Goal: Navigation & Orientation: Understand site structure

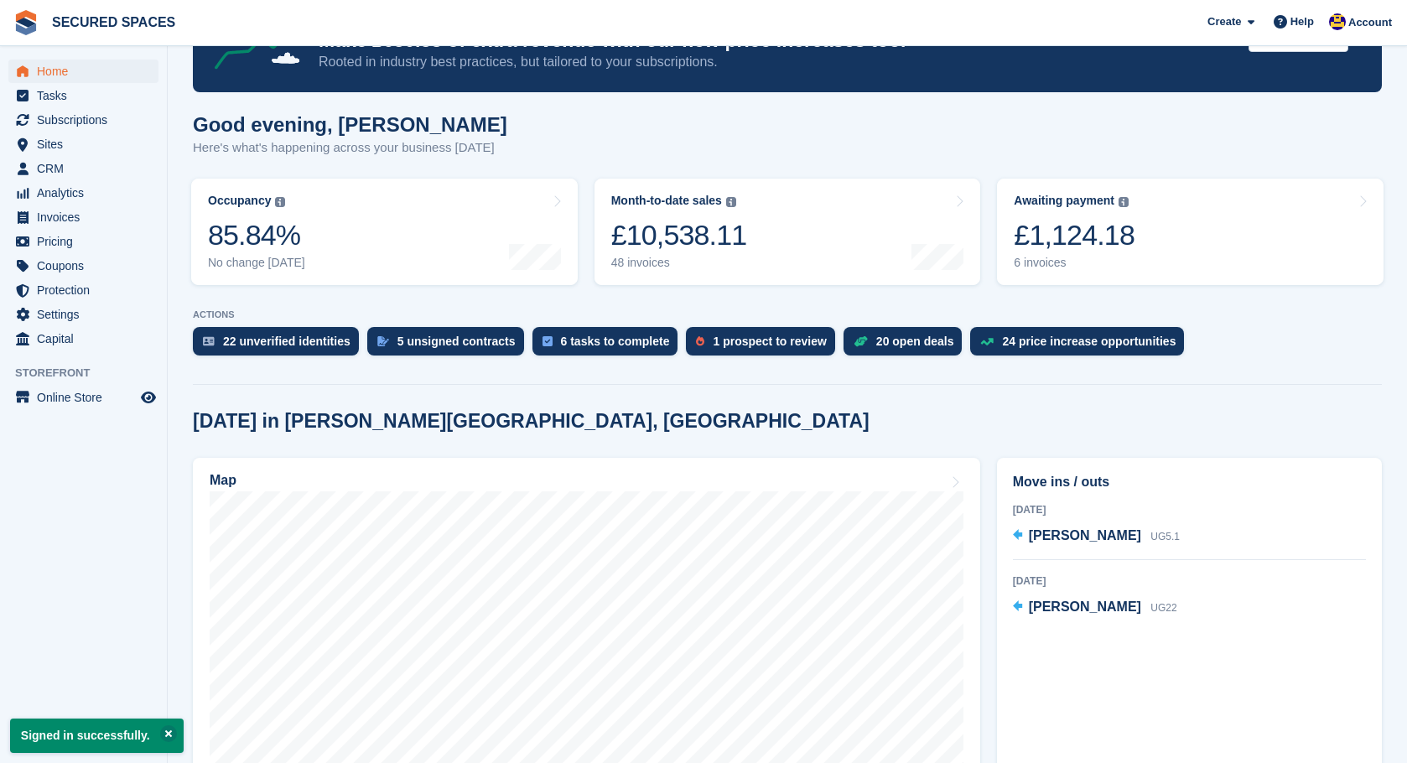
scroll to position [65, 0]
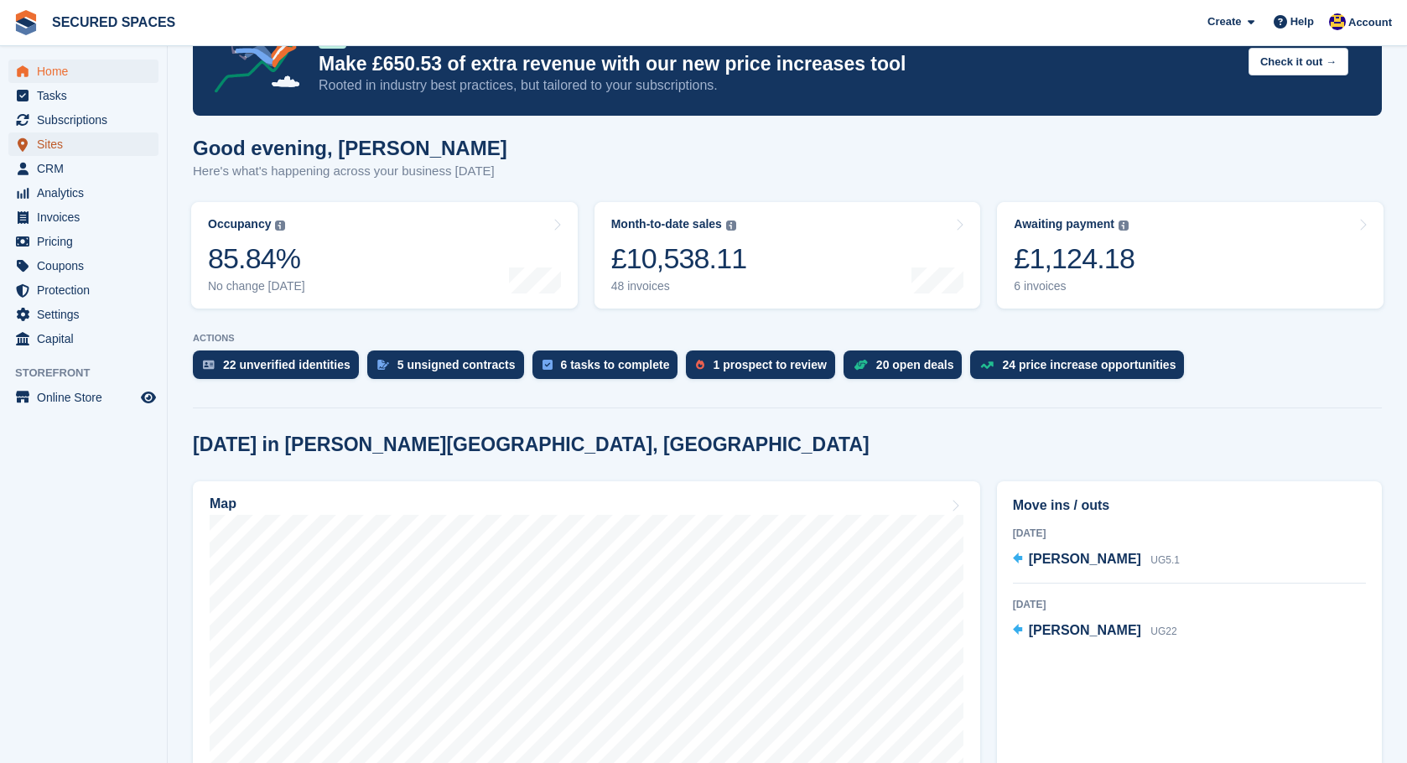
click at [69, 153] on span "Sites" at bounding box center [87, 144] width 101 height 23
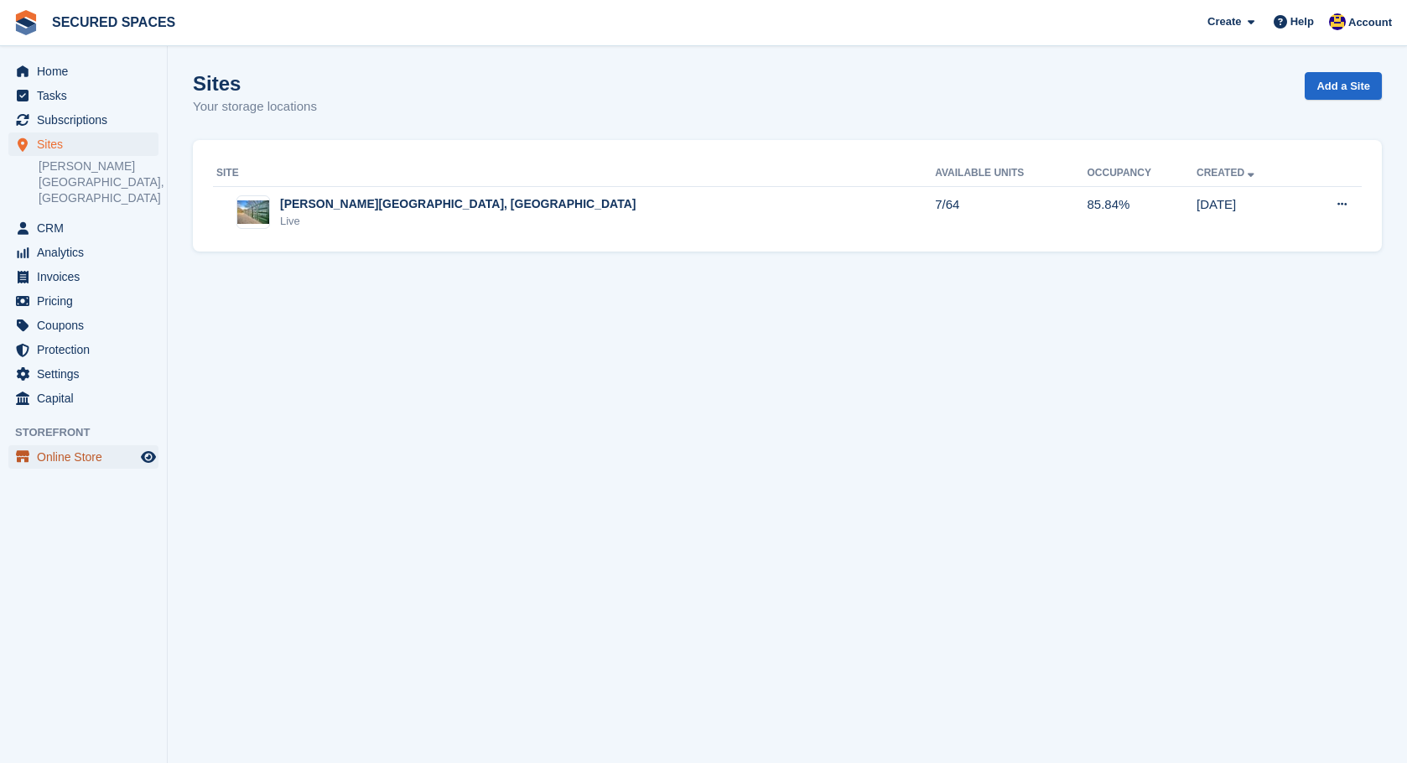
click at [75, 449] on span "Online Store" at bounding box center [87, 456] width 101 height 23
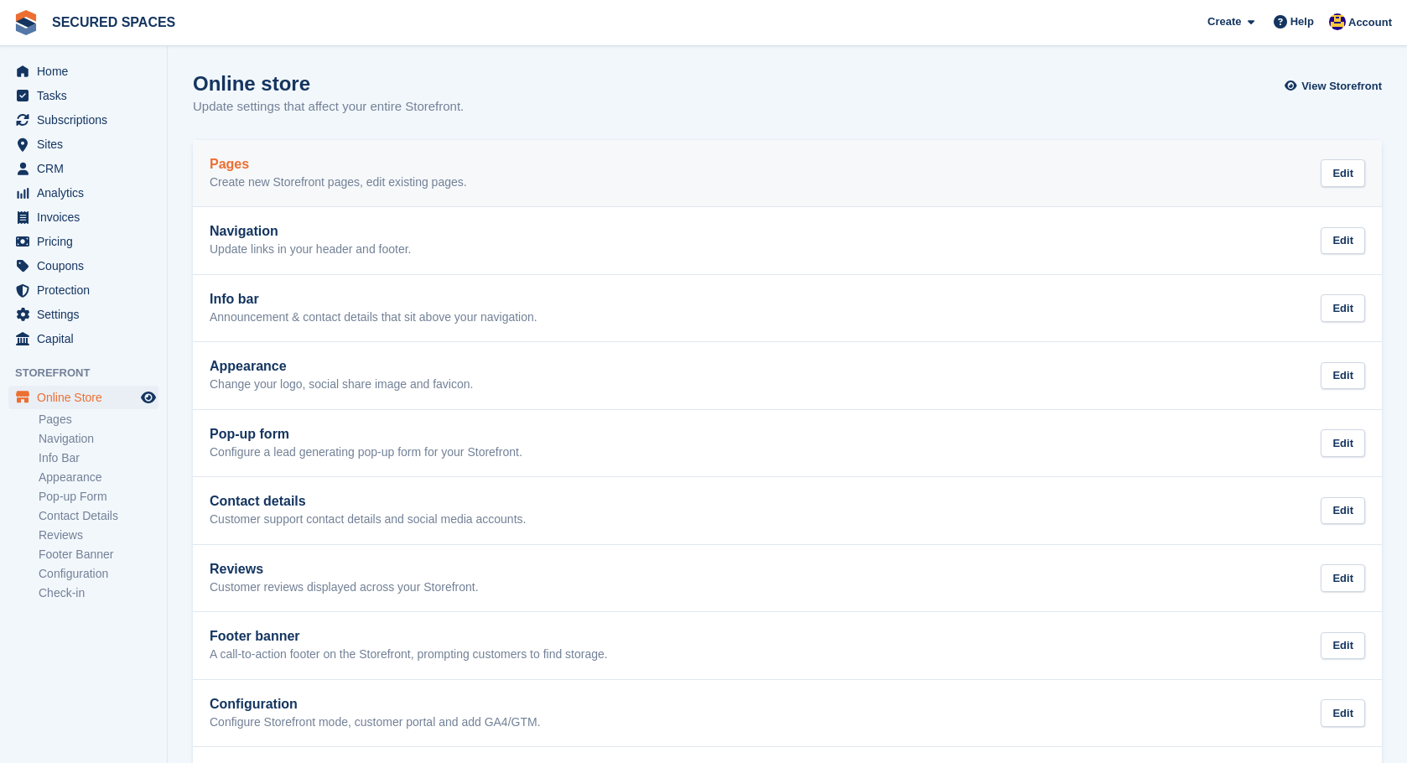
click at [291, 187] on p "Create new Storefront pages, edit existing pages." at bounding box center [338, 182] width 257 height 15
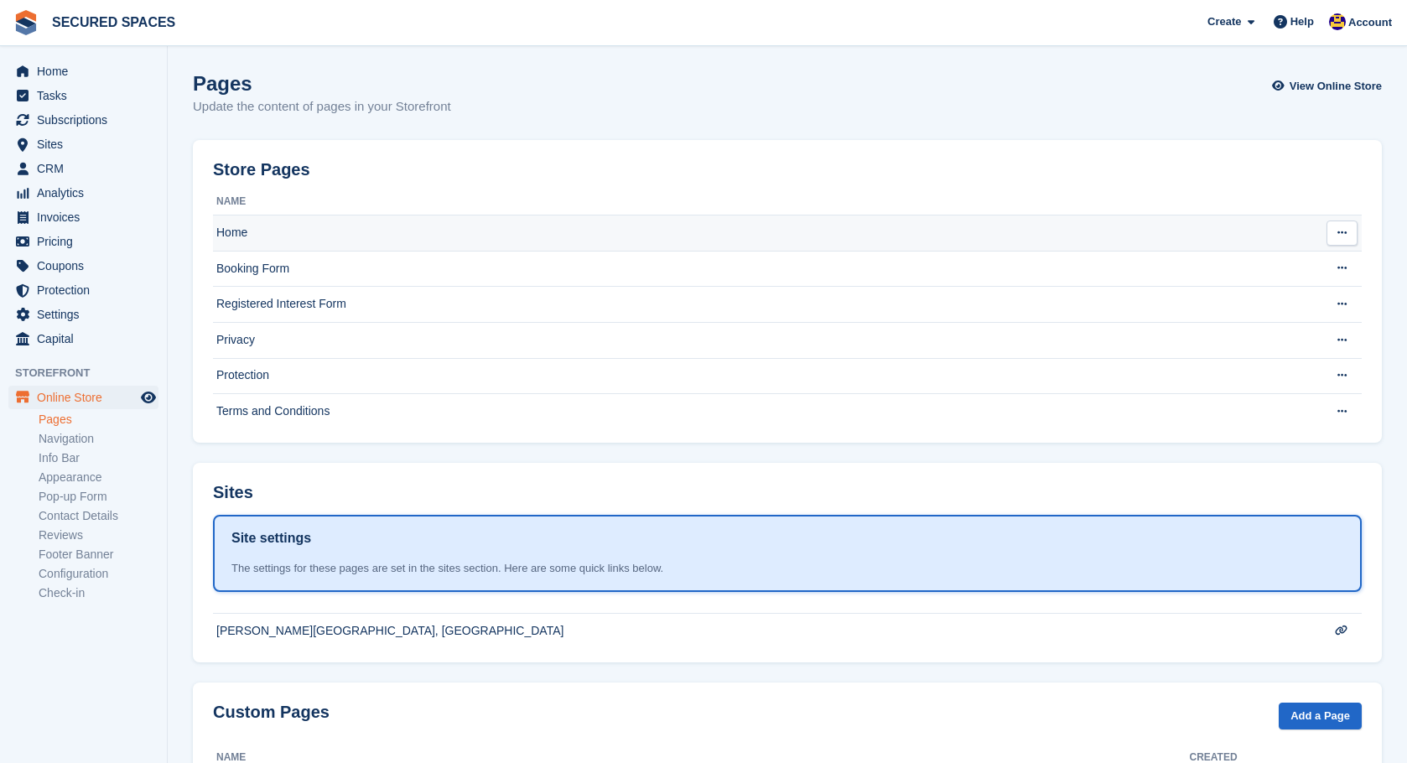
click at [450, 231] on td "Home" at bounding box center [759, 234] width 1092 height 36
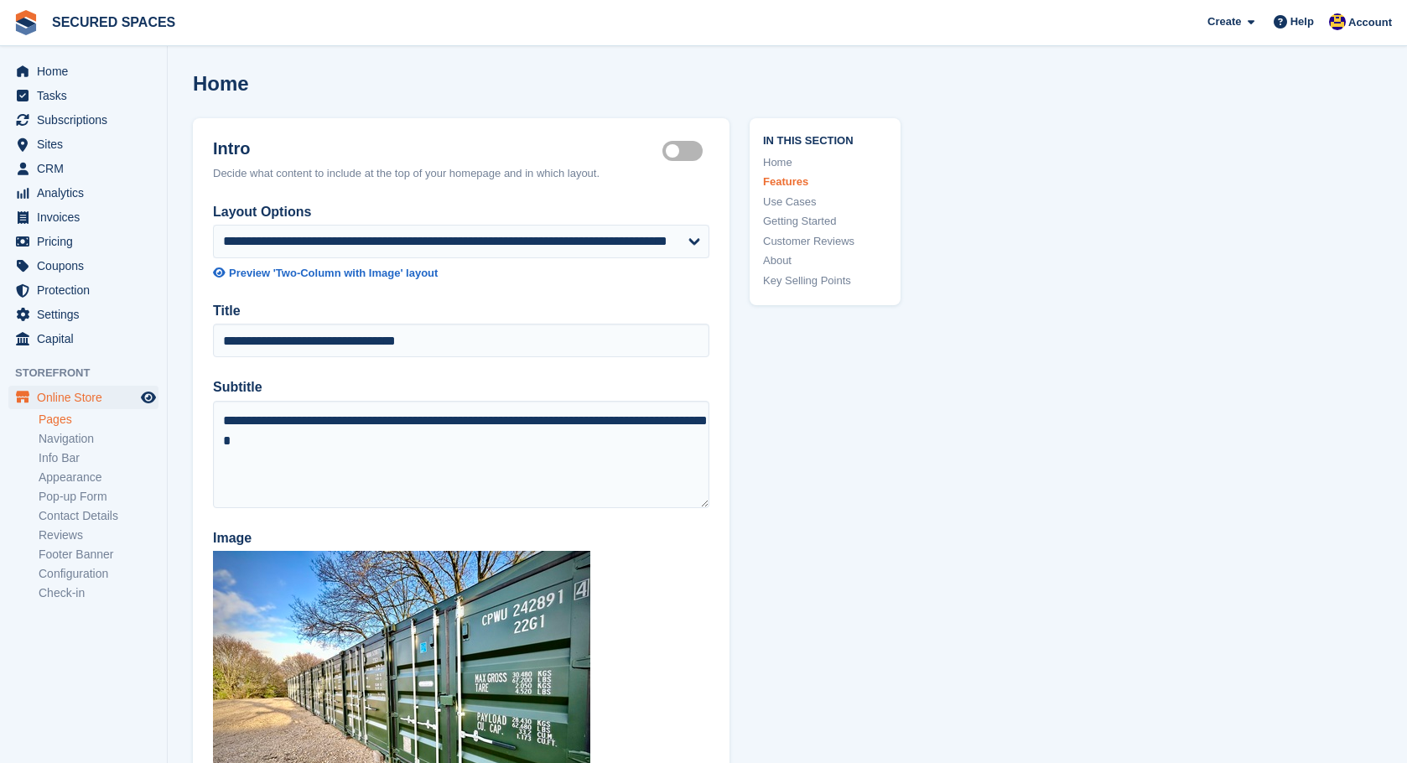
click at [90, 485] on li "Appearance" at bounding box center [103, 478] width 128 height 18
click at [86, 481] on link "Appearance" at bounding box center [99, 478] width 120 height 16
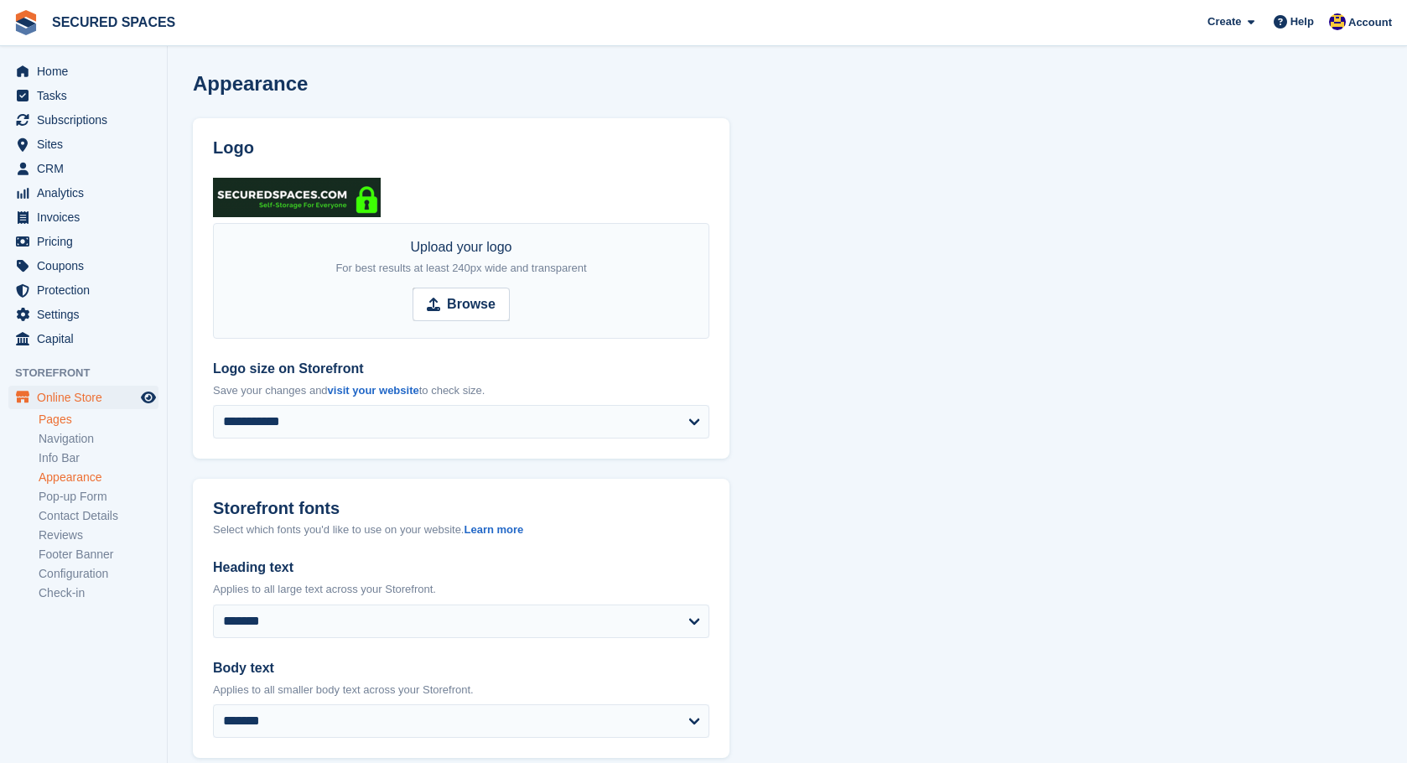
click at [56, 423] on link "Pages" at bounding box center [99, 420] width 120 height 16
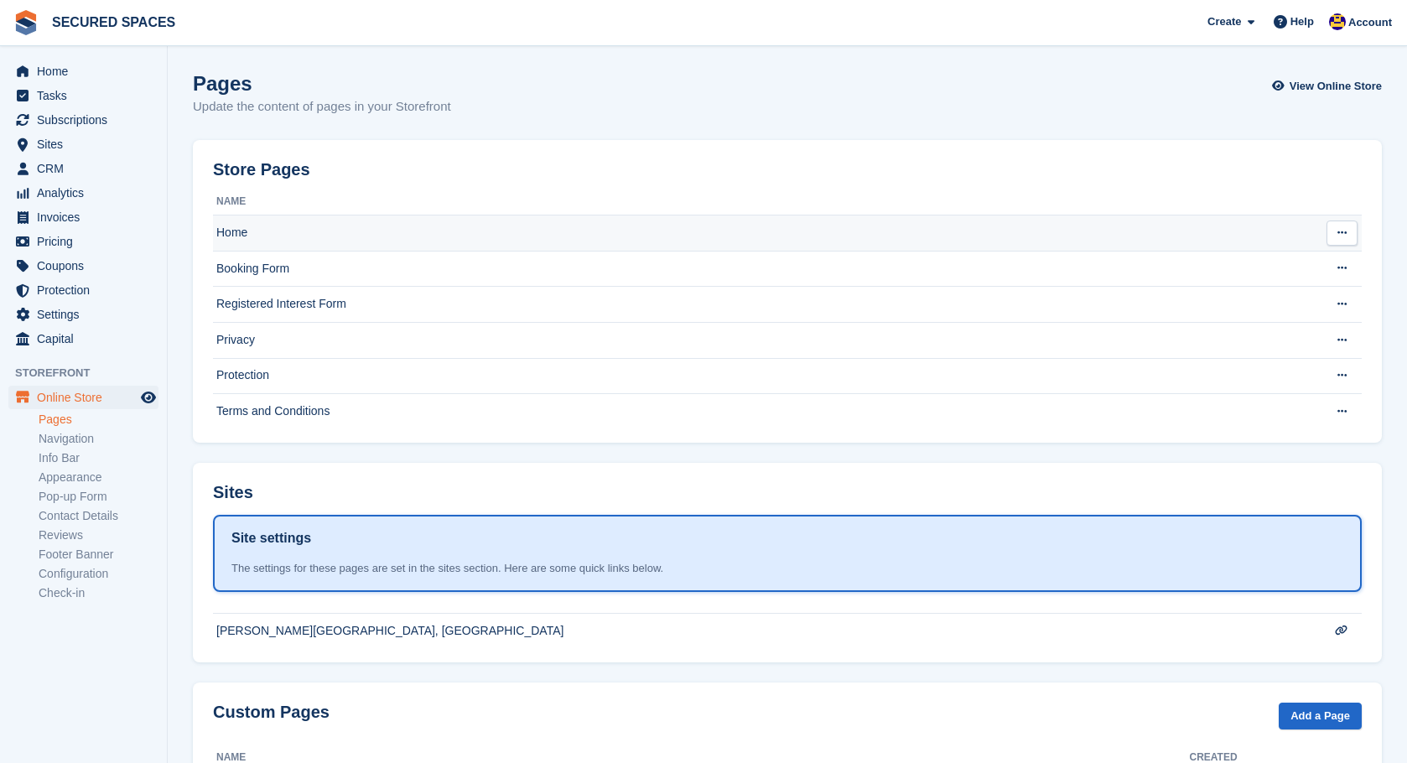
click at [289, 232] on td "Home" at bounding box center [759, 234] width 1092 height 36
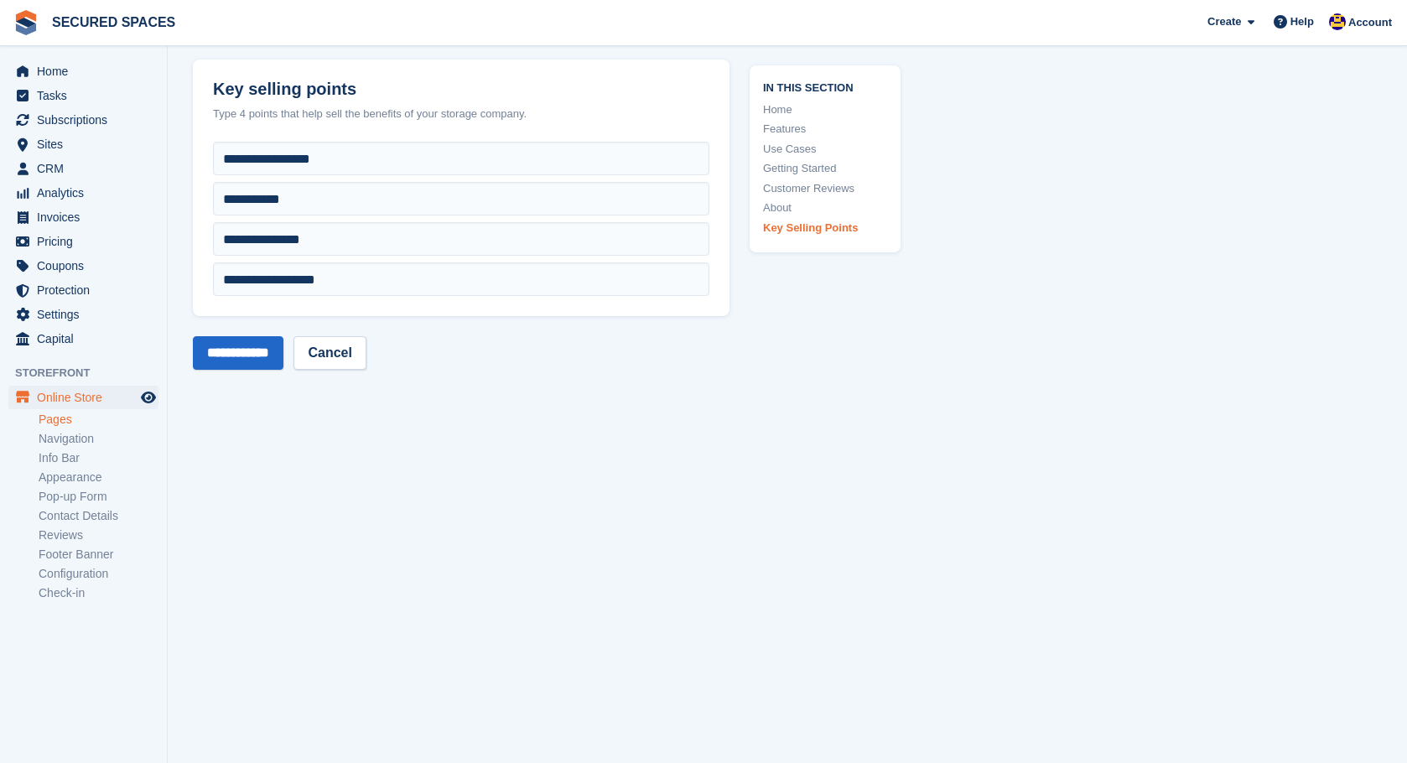
scroll to position [6304, 0]
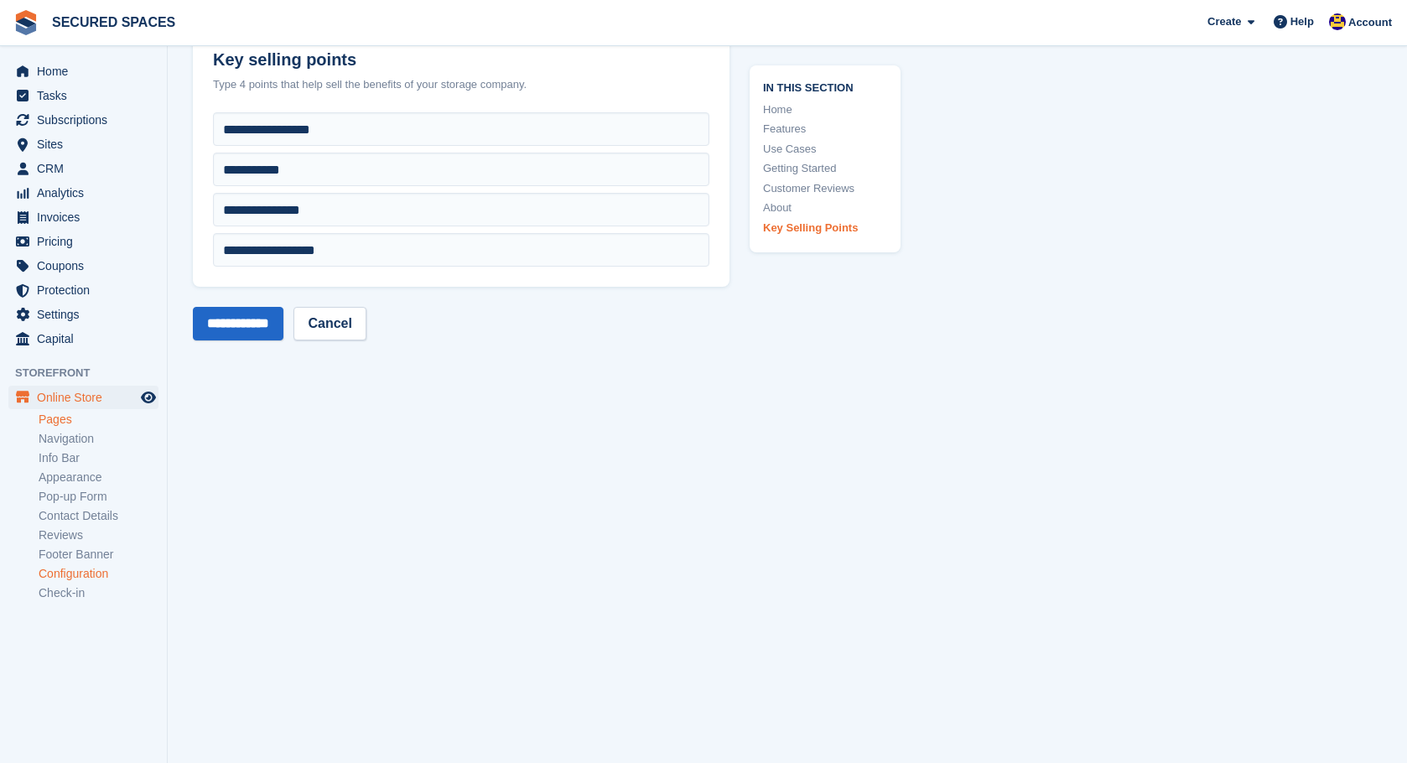
click at [96, 573] on link "Configuration" at bounding box center [99, 574] width 120 height 16
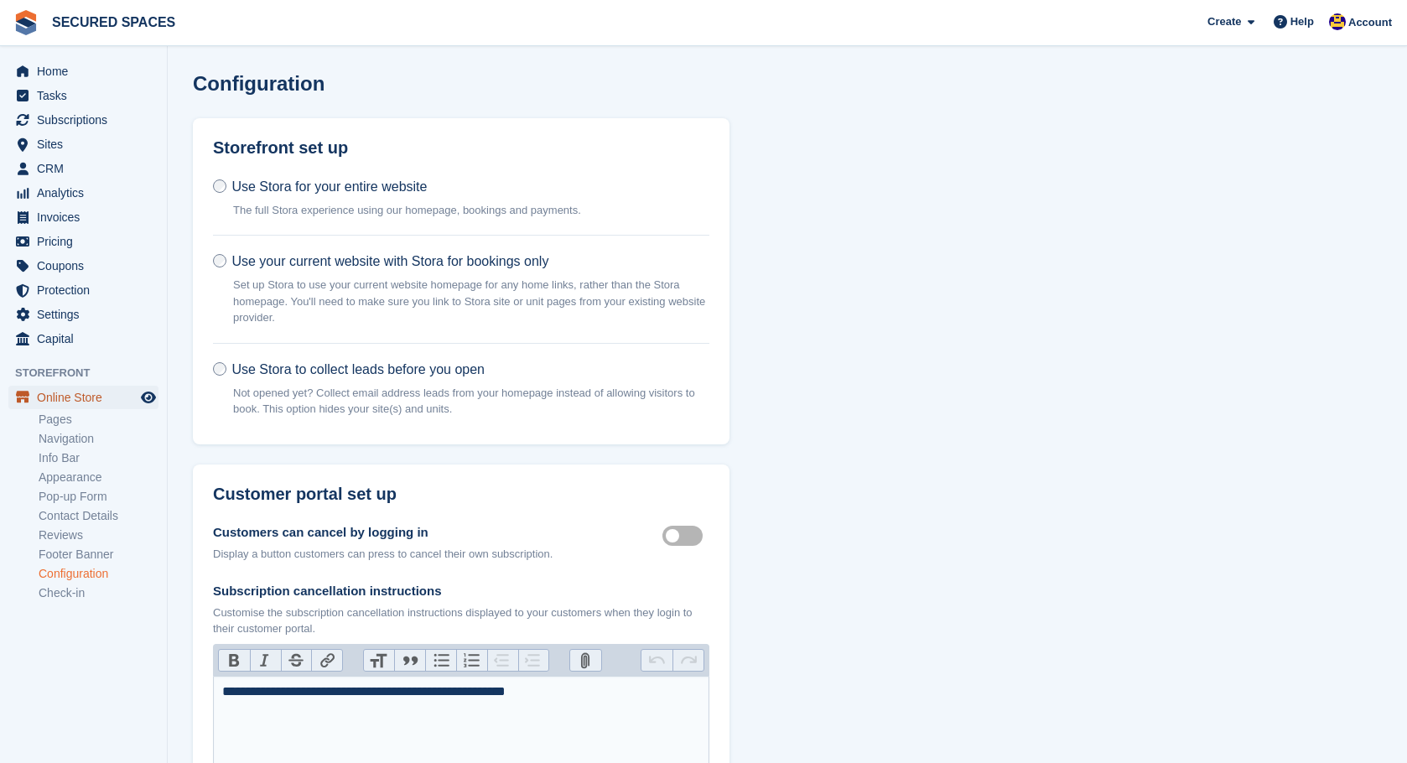
click at [82, 391] on span "Online Store" at bounding box center [87, 397] width 101 height 23
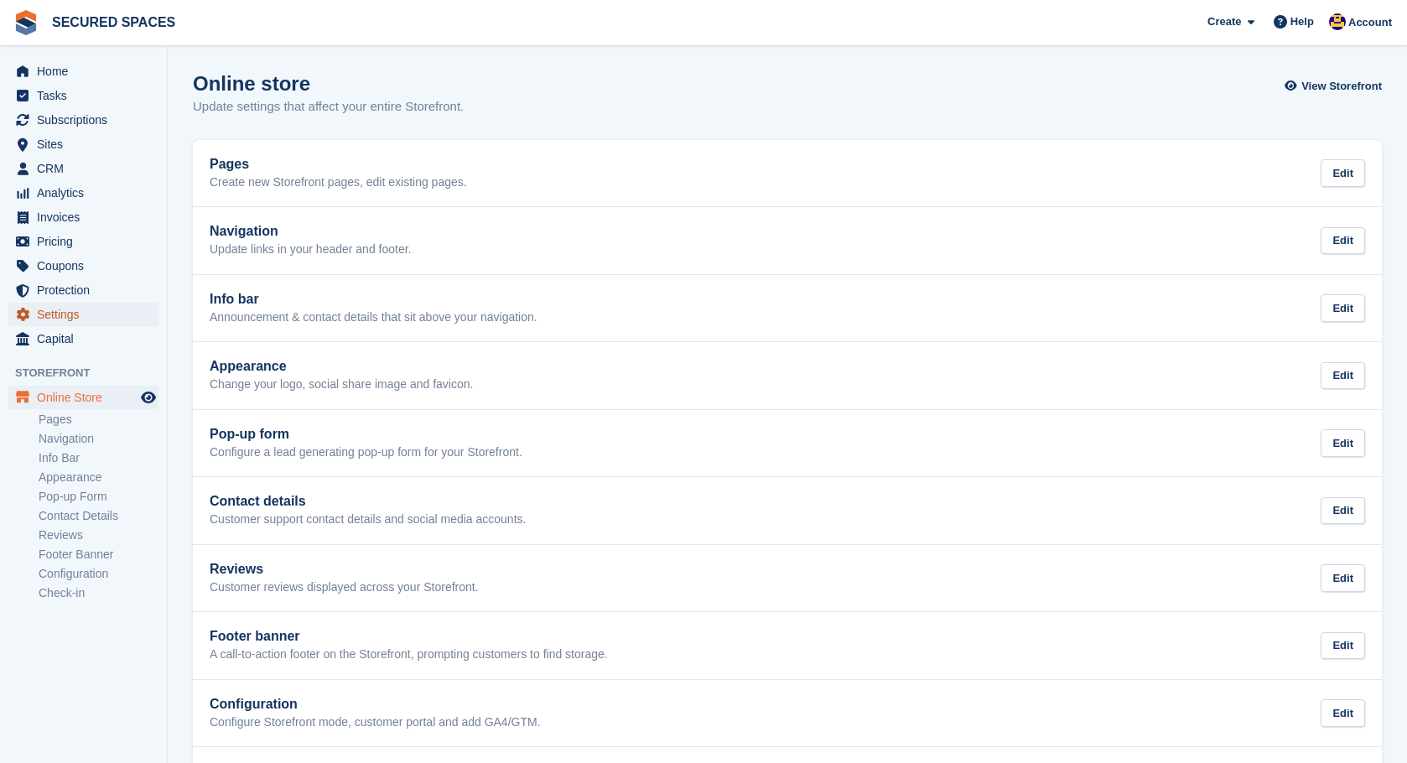
click at [58, 310] on span "Settings" at bounding box center [87, 314] width 101 height 23
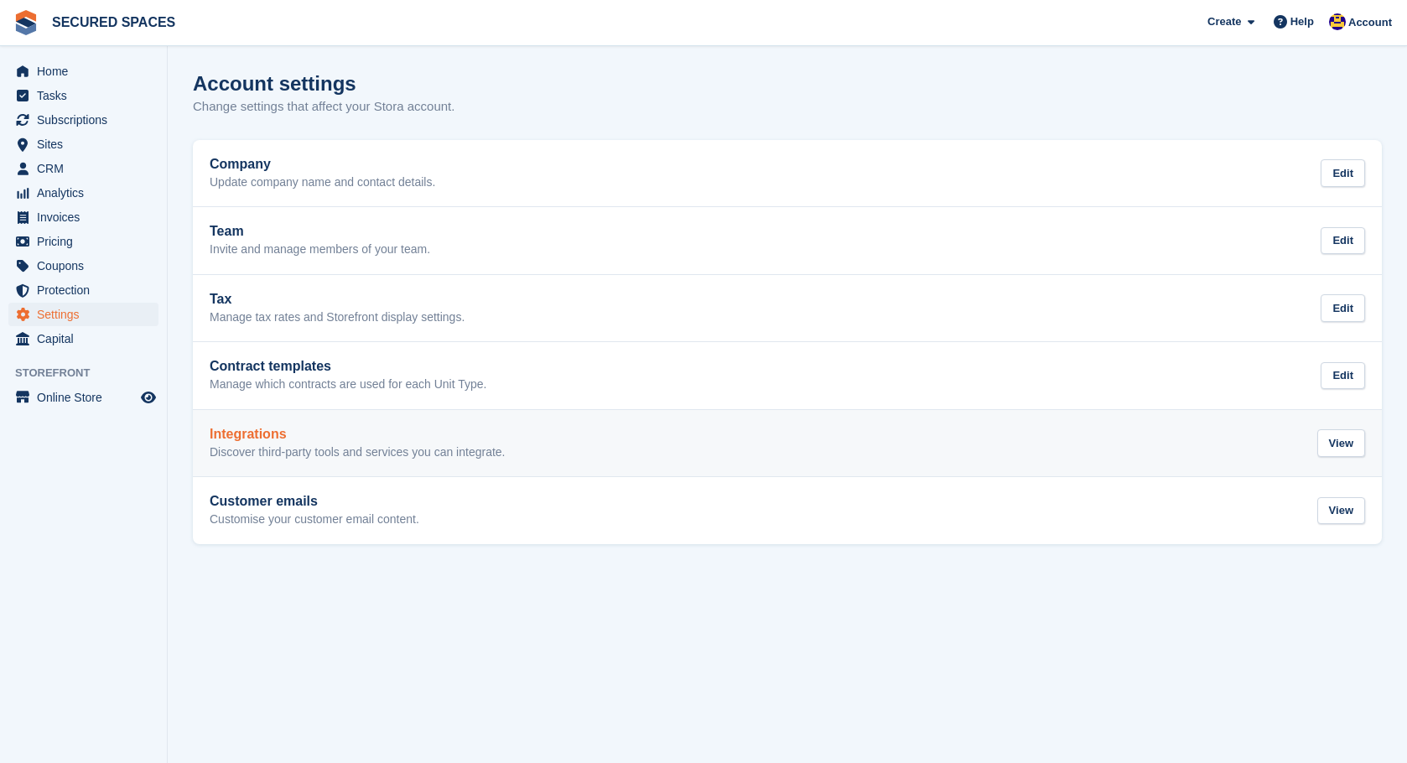
click at [291, 435] on h2 "Integrations" at bounding box center [358, 434] width 296 height 15
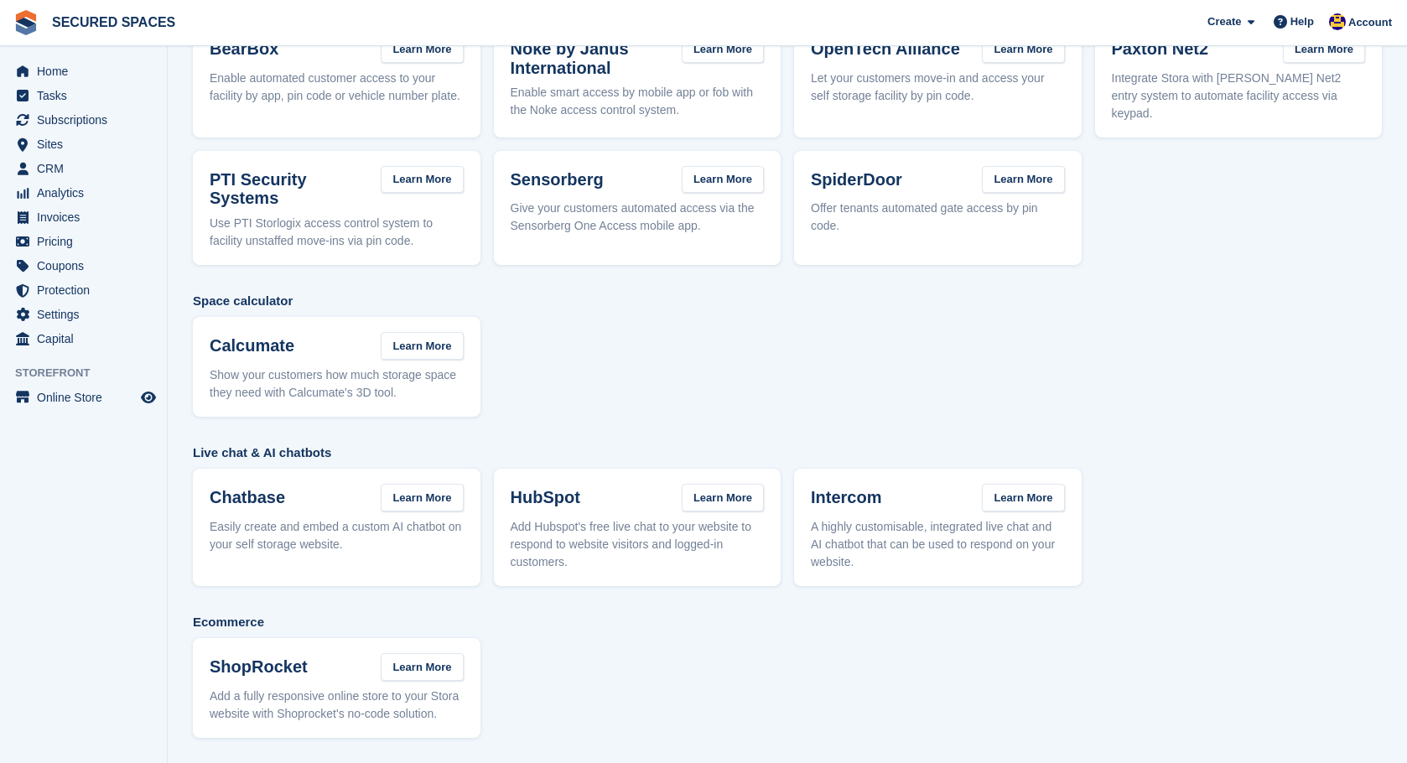
scroll to position [159, 0]
